Goal: Information Seeking & Learning: Learn about a topic

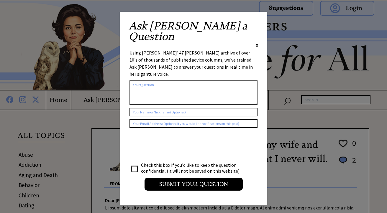
click at [255, 24] on div "Ask [PERSON_NAME] a Question X" at bounding box center [194, 35] width 130 height 28
click at [256, 42] on span "X" at bounding box center [257, 45] width 3 height 6
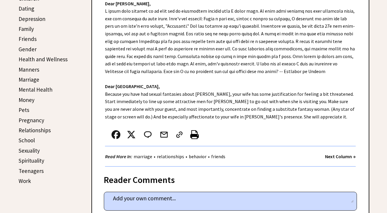
scroll to position [210, 0]
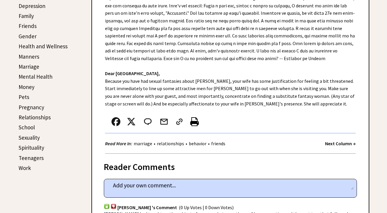
click at [347, 144] on strong "Next Column →" at bounding box center [340, 144] width 31 height 6
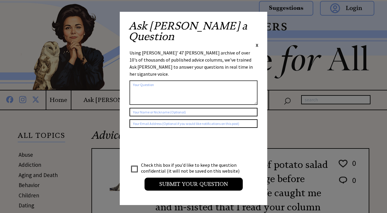
click at [257, 42] on span "X" at bounding box center [257, 45] width 3 height 6
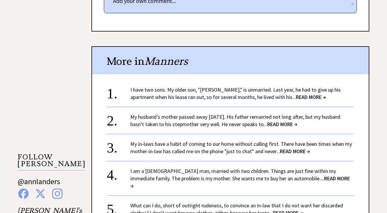
scroll to position [451, 0]
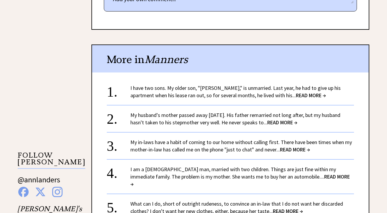
click at [296, 96] on span "READ MORE →" at bounding box center [311, 95] width 30 height 7
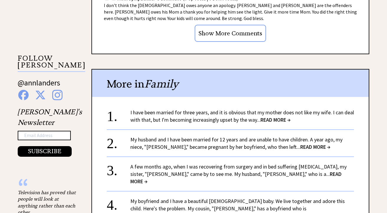
scroll to position [558, 0]
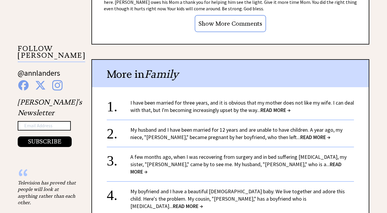
click at [300, 134] on span "READ MORE →" at bounding box center [315, 137] width 30 height 7
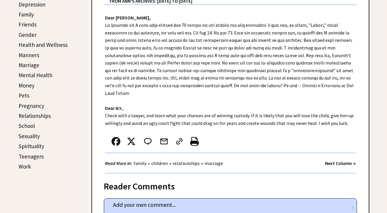
scroll to position [200, 0]
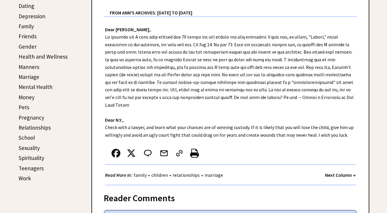
click at [334, 176] on strong "Next Column →" at bounding box center [340, 175] width 31 height 6
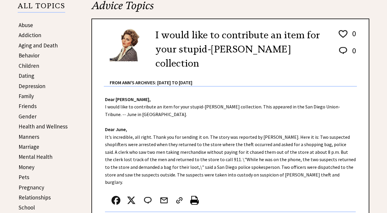
scroll to position [142, 0]
